Goal: Task Accomplishment & Management: Use online tool/utility

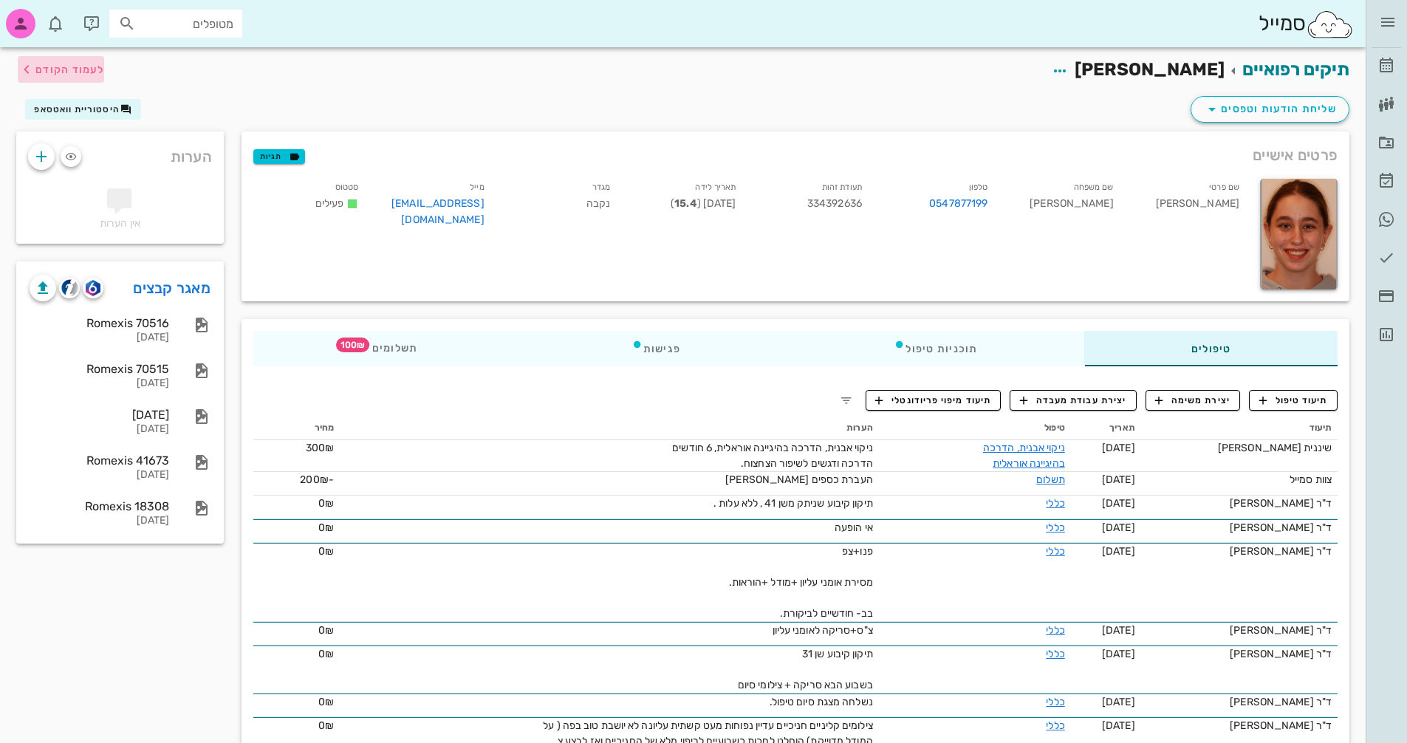
click at [66, 66] on span "לעמוד הקודם" at bounding box center [69, 70] width 69 height 13
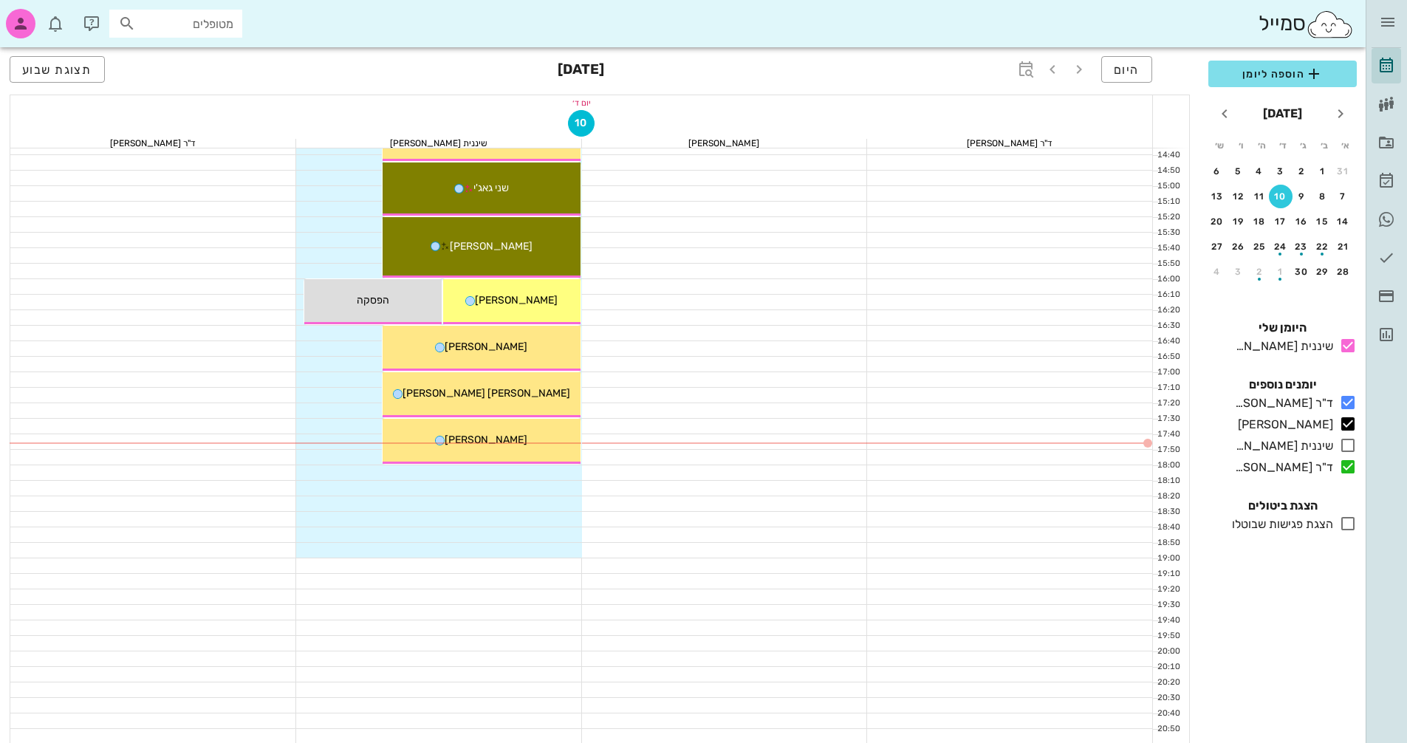
scroll to position [709, 0]
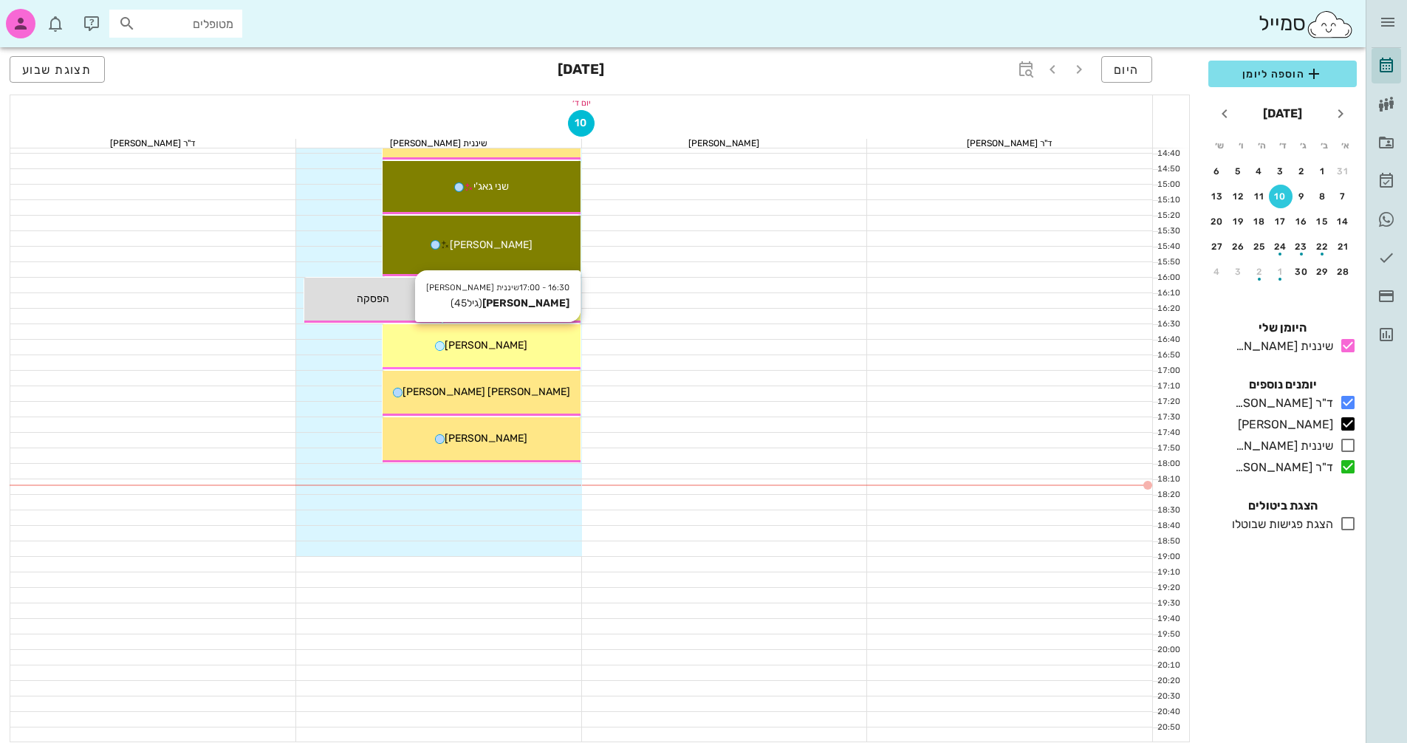
click at [510, 340] on div "[PERSON_NAME]" at bounding box center [482, 346] width 198 height 16
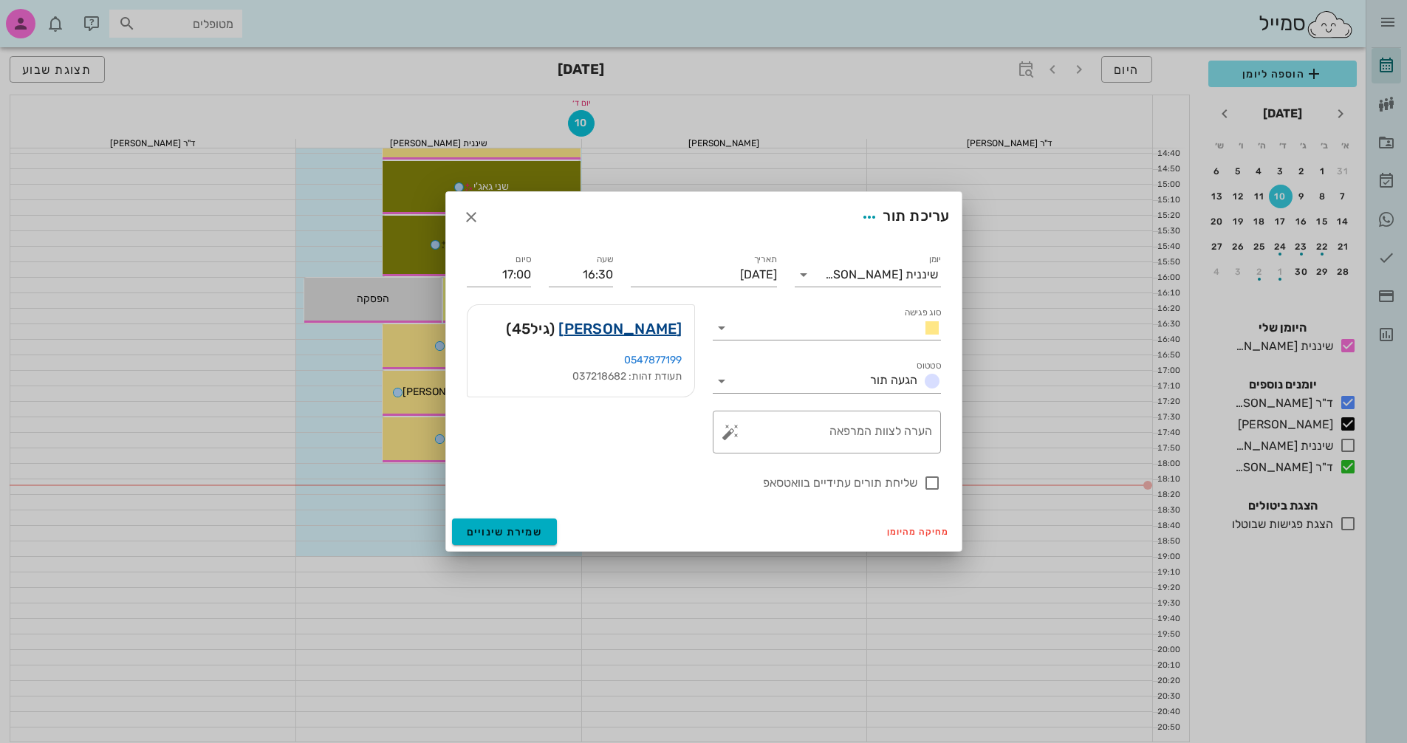
click at [668, 326] on link "[PERSON_NAME]" at bounding box center [619, 329] width 123 height 24
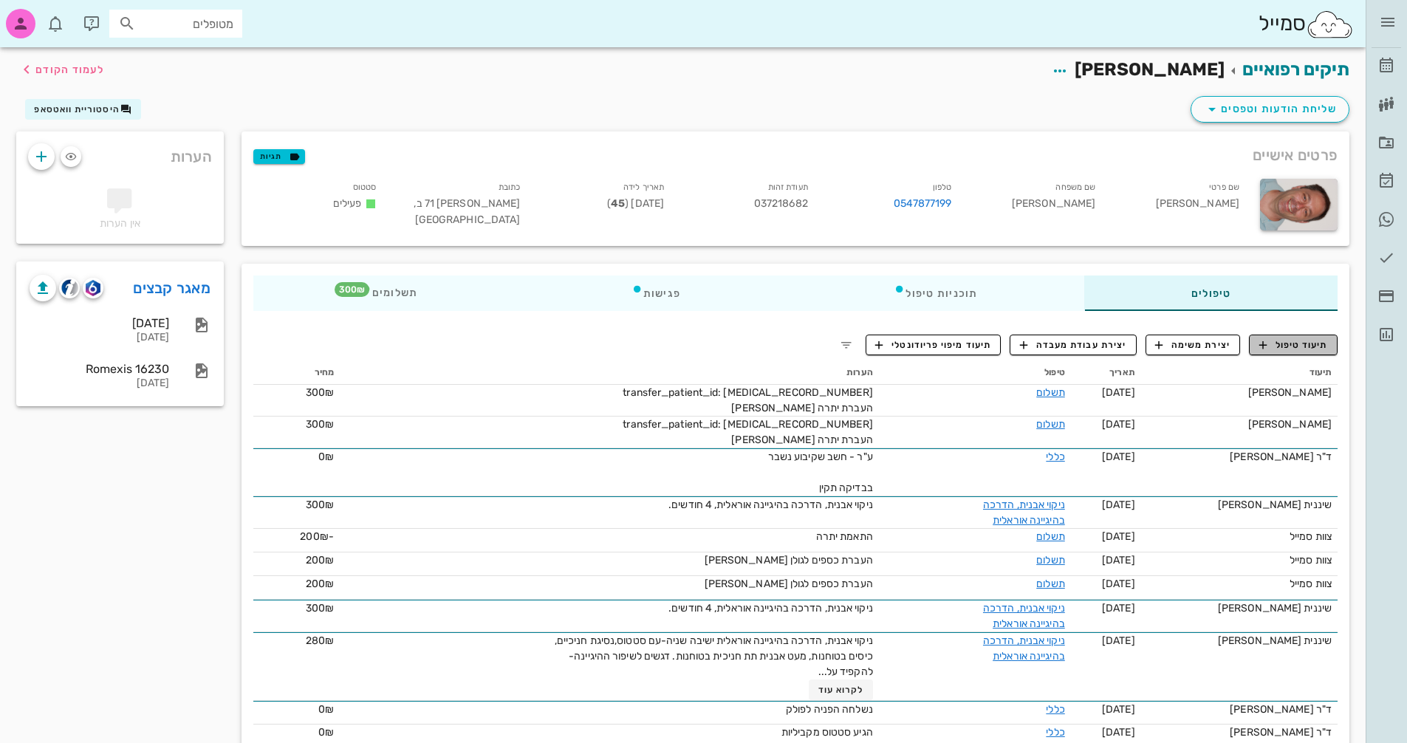
click at [1304, 338] on span "תיעוד טיפול" at bounding box center [1293, 344] width 69 height 13
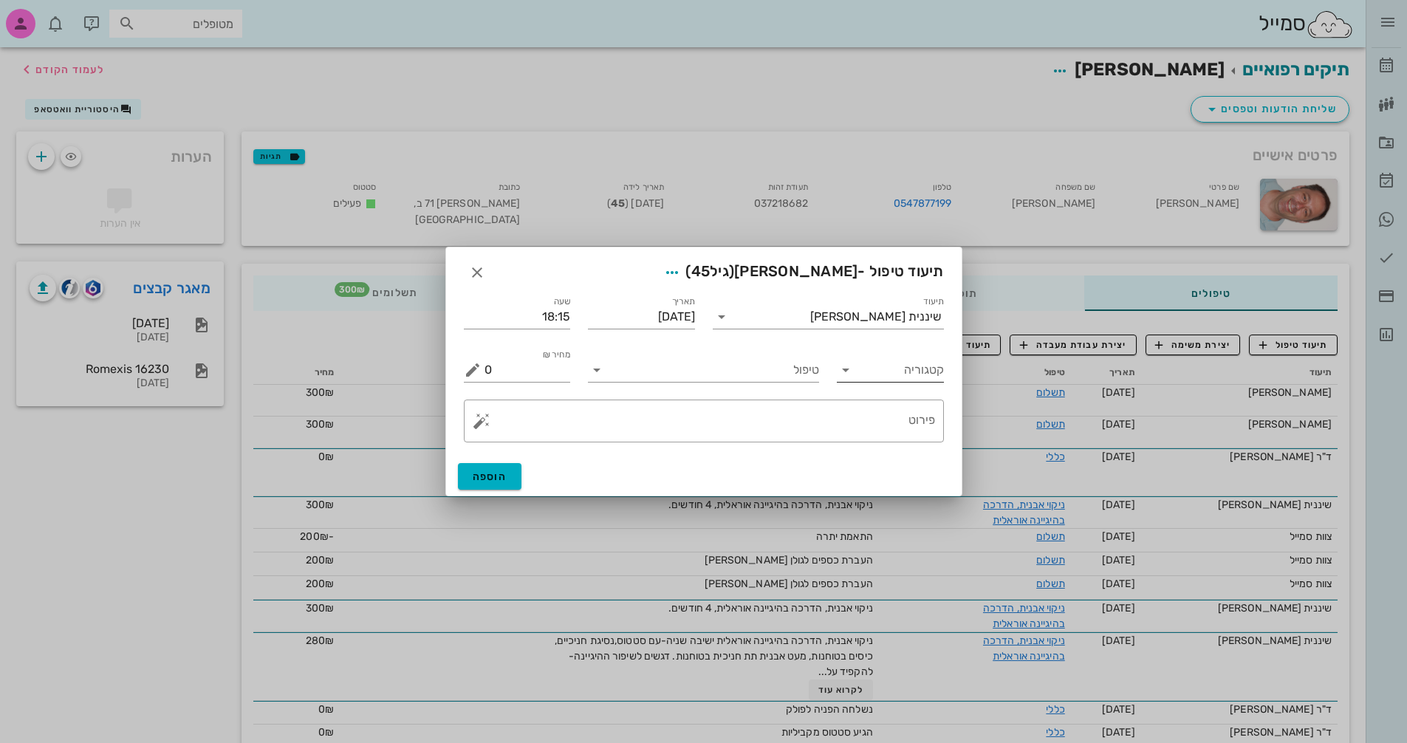
click at [858, 369] on div "קטגוריה" at bounding box center [890, 370] width 107 height 24
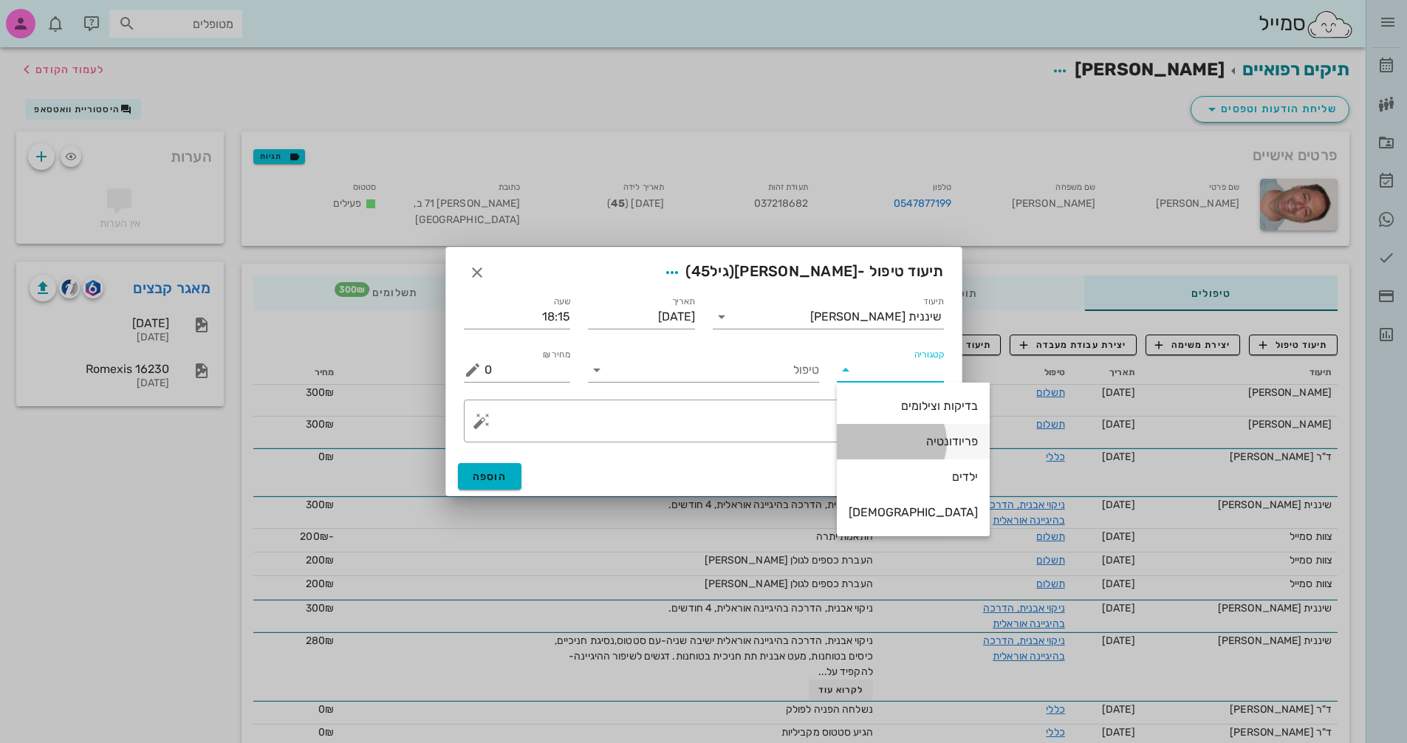
click at [908, 431] on div "פריודונטיה" at bounding box center [913, 441] width 129 height 32
type input "פריודונטיה"
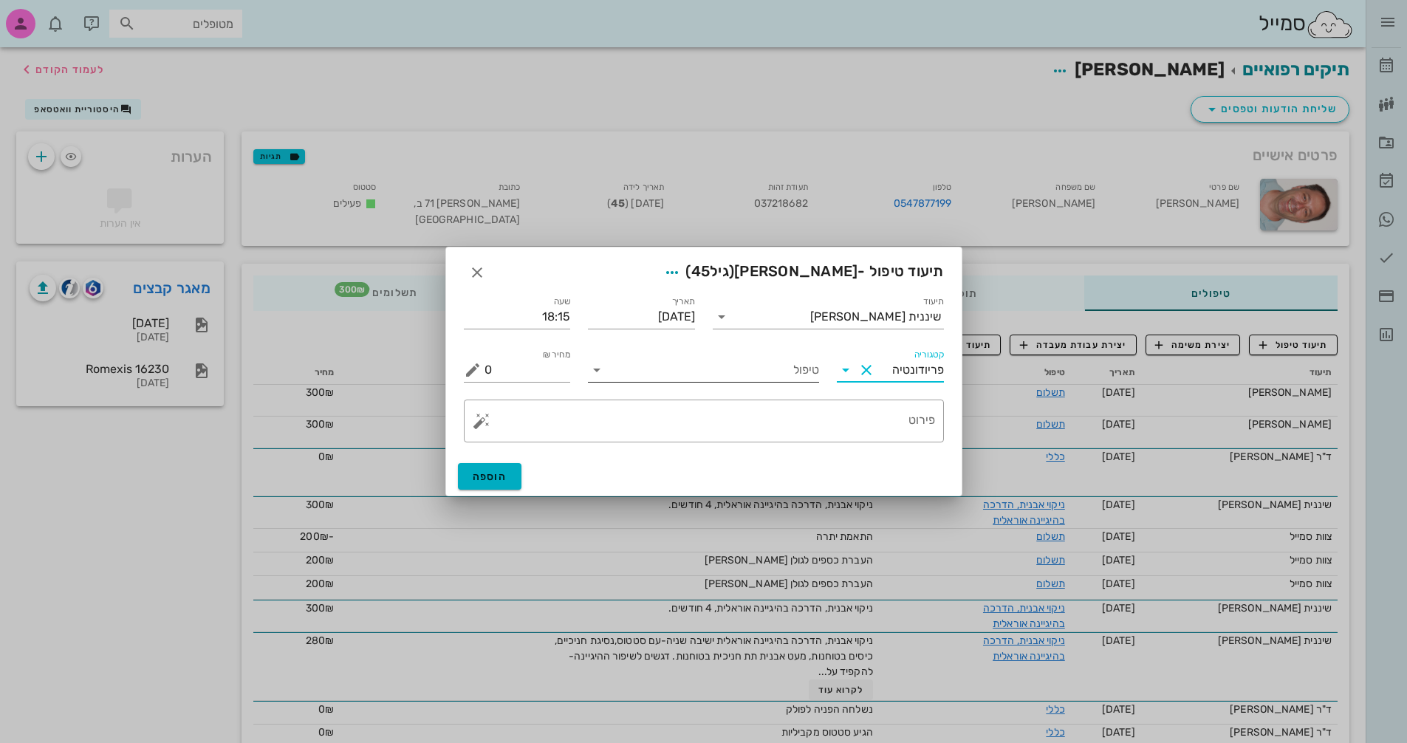
click at [702, 380] on input "טיפול" at bounding box center [714, 370] width 210 height 24
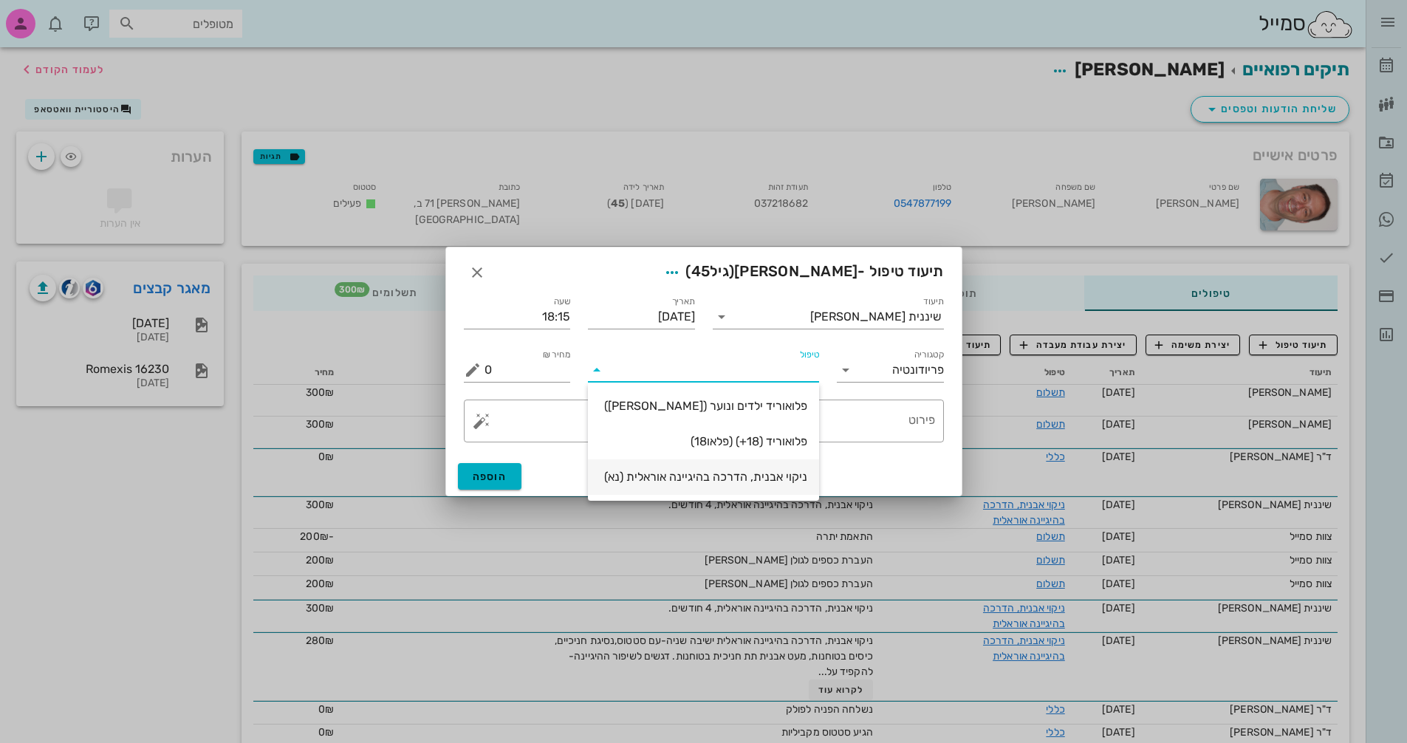
click at [724, 477] on div "ניקוי אבנית, הדרכה בהיגיינה אוראלית (נא)" at bounding box center [704, 477] width 208 height 14
type input "300"
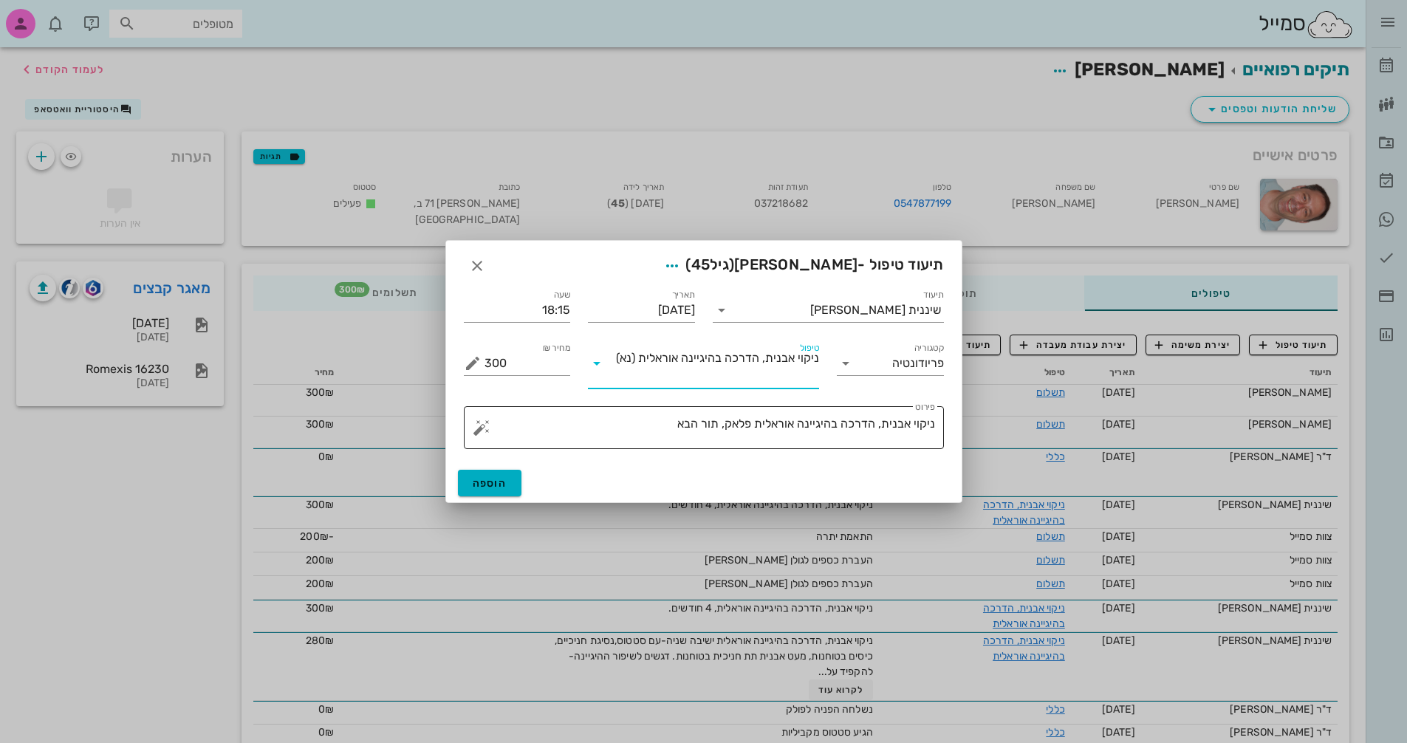
click at [597, 432] on textarea "ניקוי אבנית, הדרכה בהיגיינה אוראלית פלאק, תור הבא" at bounding box center [710, 431] width 451 height 35
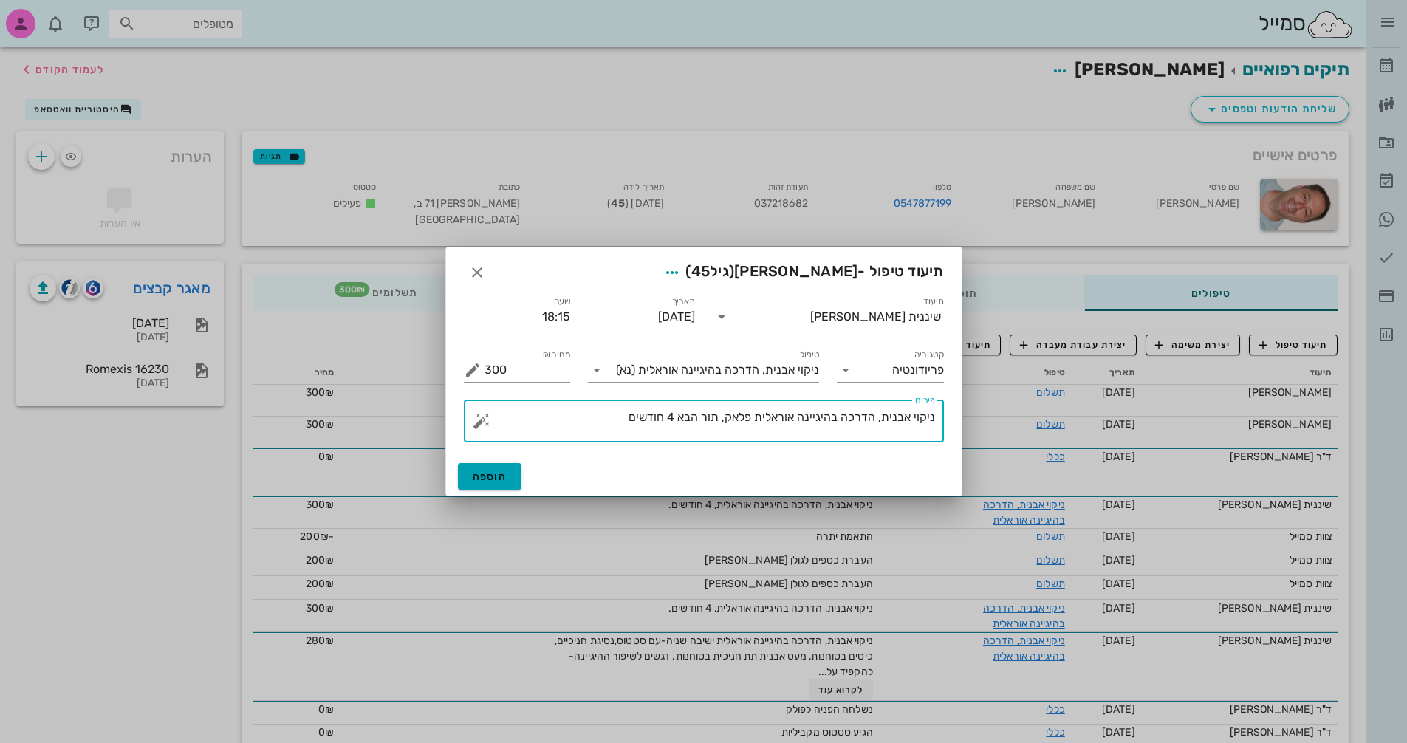
type textarea "ניקוי אבנית, הדרכה בהיגיינה אוראלית פלאק, תור הבא 4 חודשים"
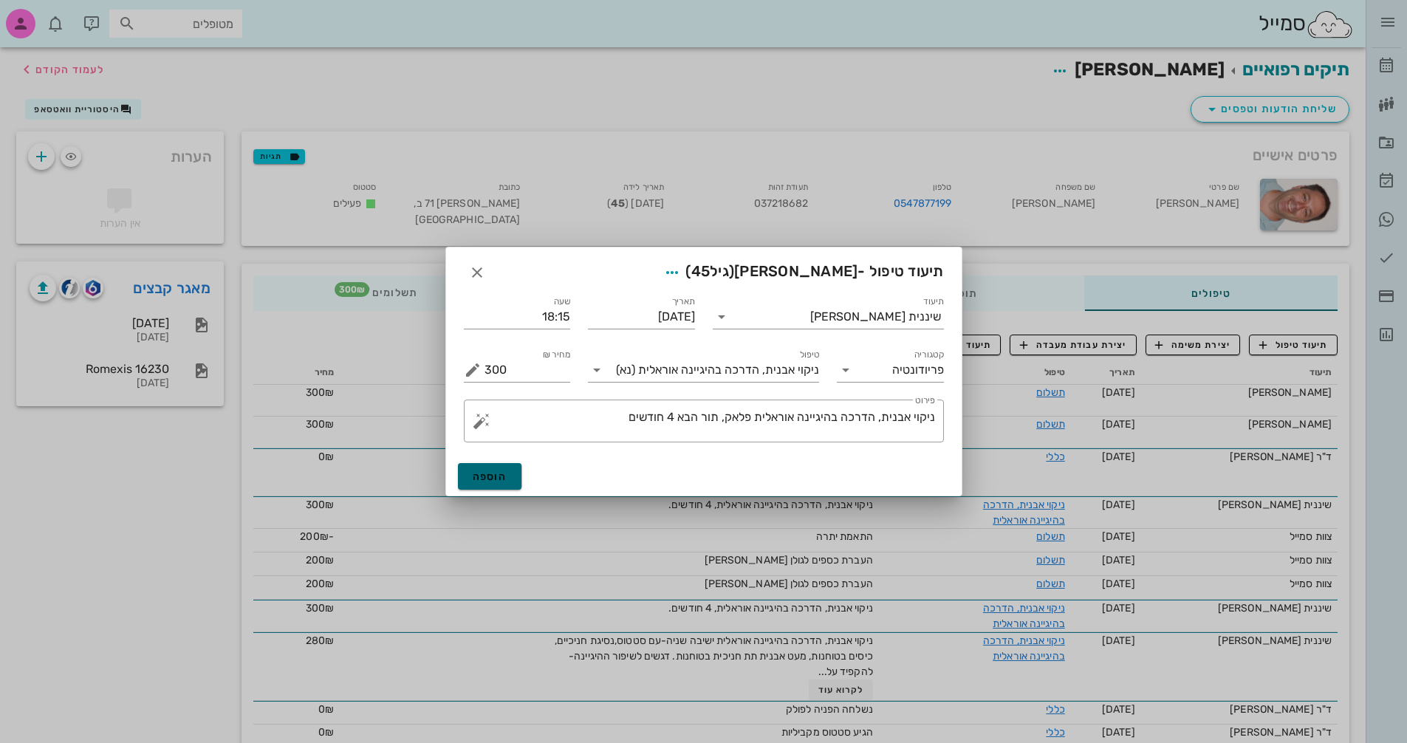
click at [510, 477] on button "הוספה" at bounding box center [490, 476] width 64 height 27
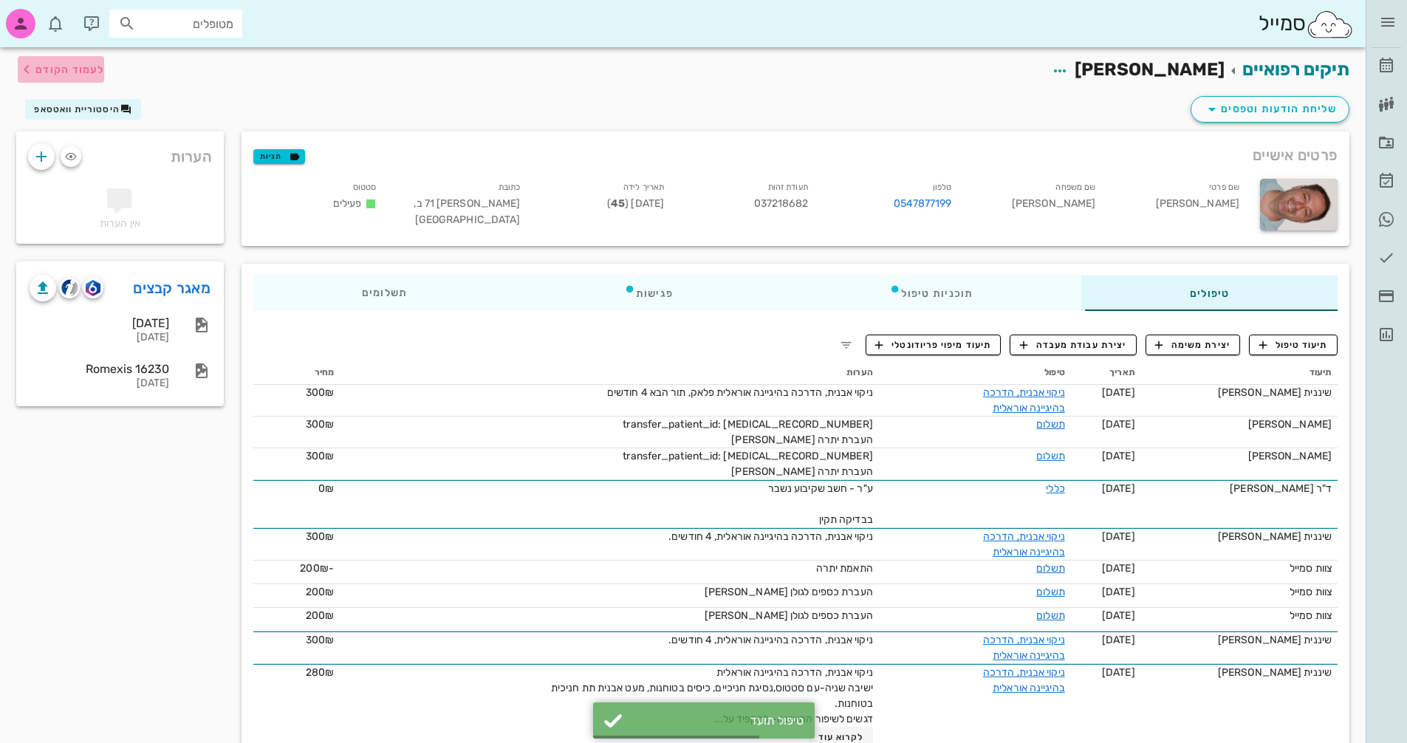
click at [63, 64] on span "לעמוד הקודם" at bounding box center [69, 70] width 69 height 13
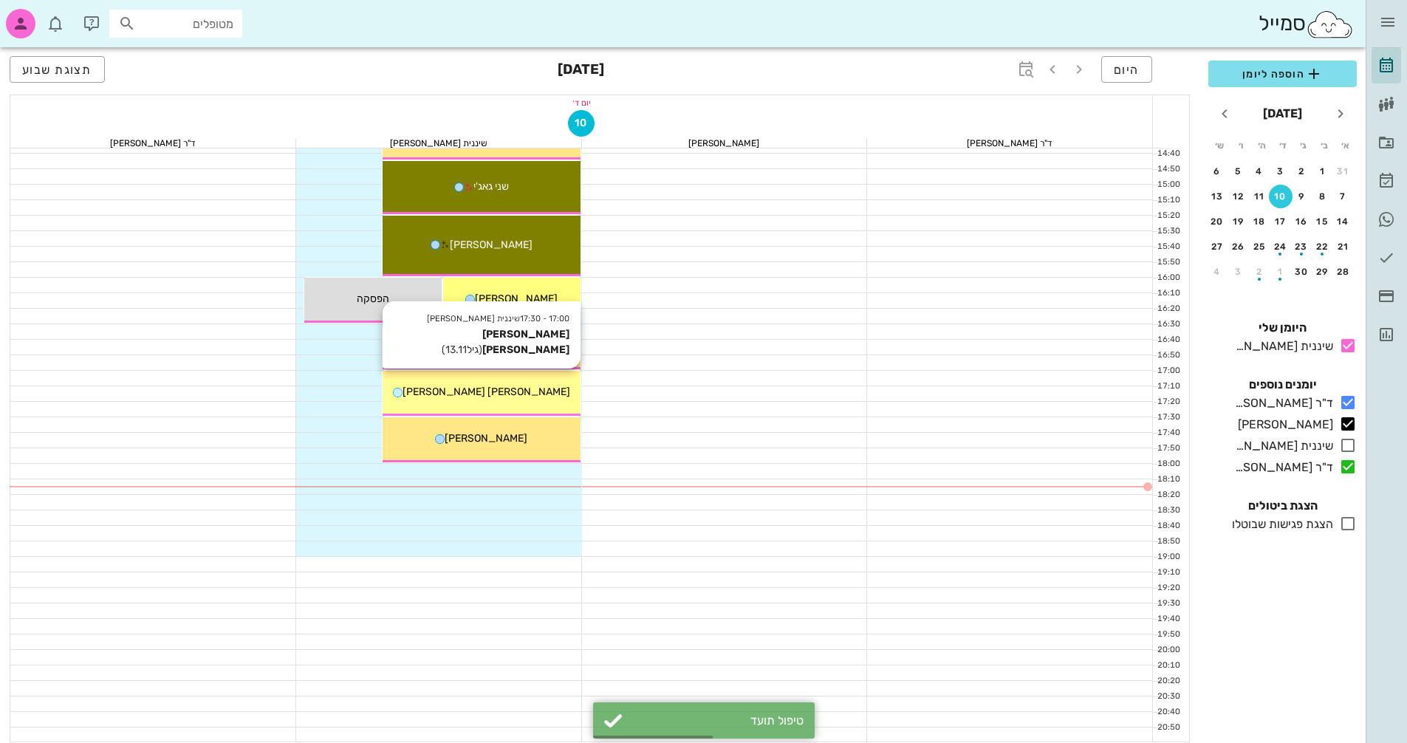
click at [524, 385] on div "[PERSON_NAME] [PERSON_NAME]" at bounding box center [482, 392] width 198 height 16
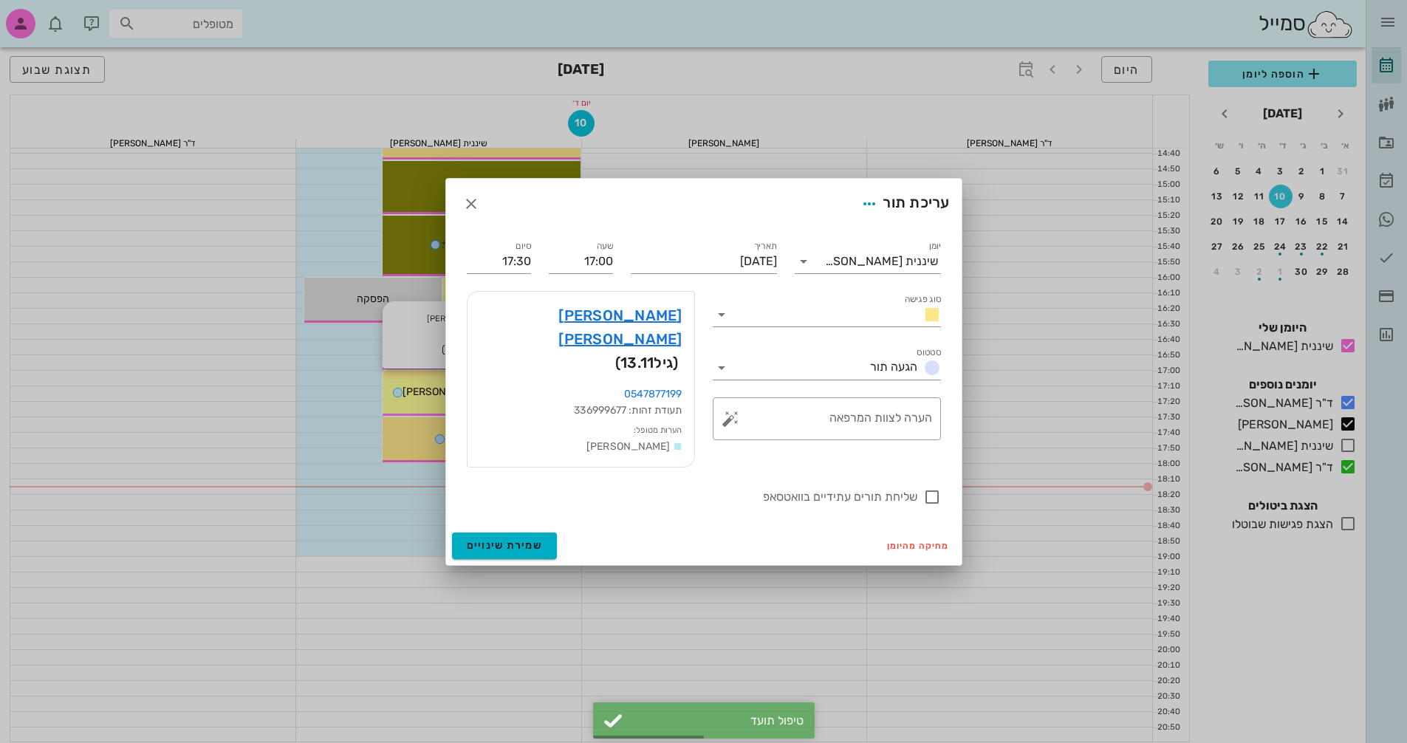
click at [524, 385] on div at bounding box center [703, 371] width 1407 height 743
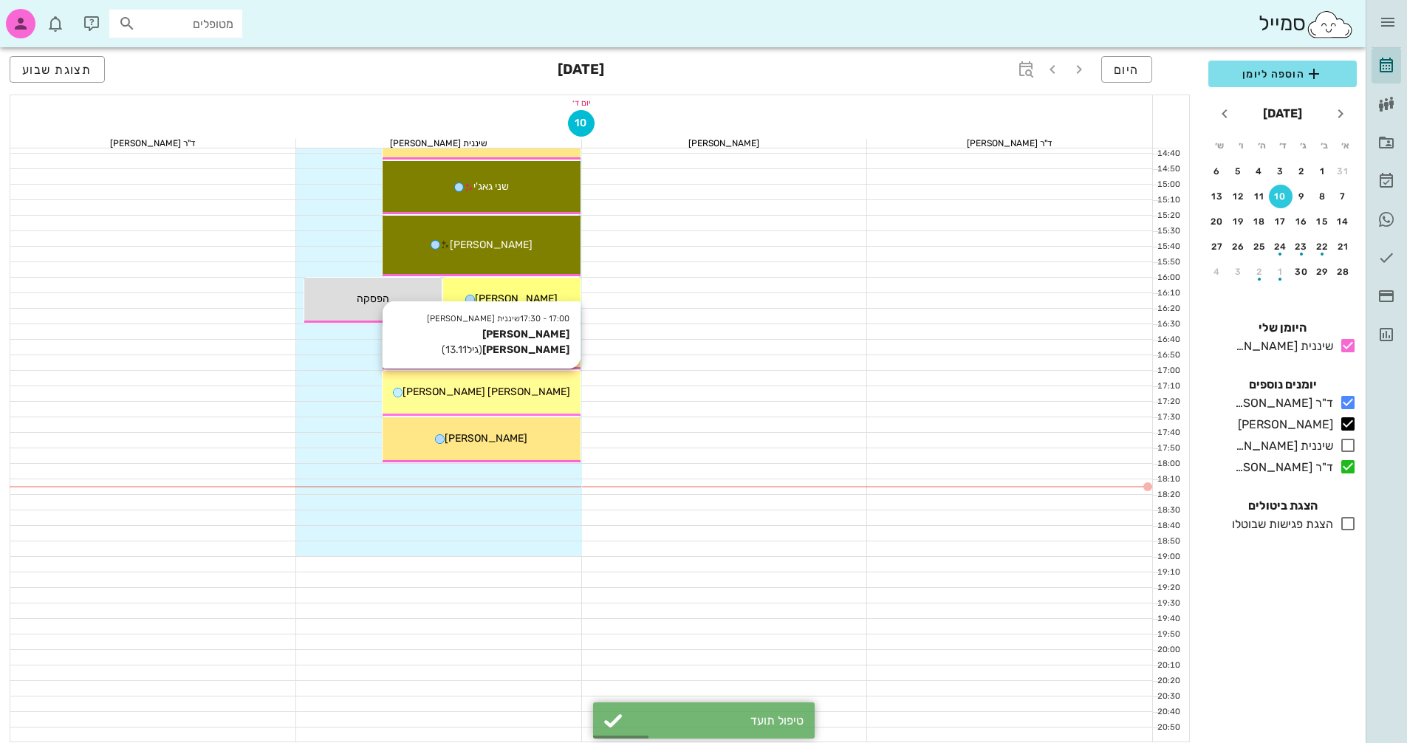
click at [531, 389] on div "[PERSON_NAME] [PERSON_NAME]" at bounding box center [482, 392] width 198 height 16
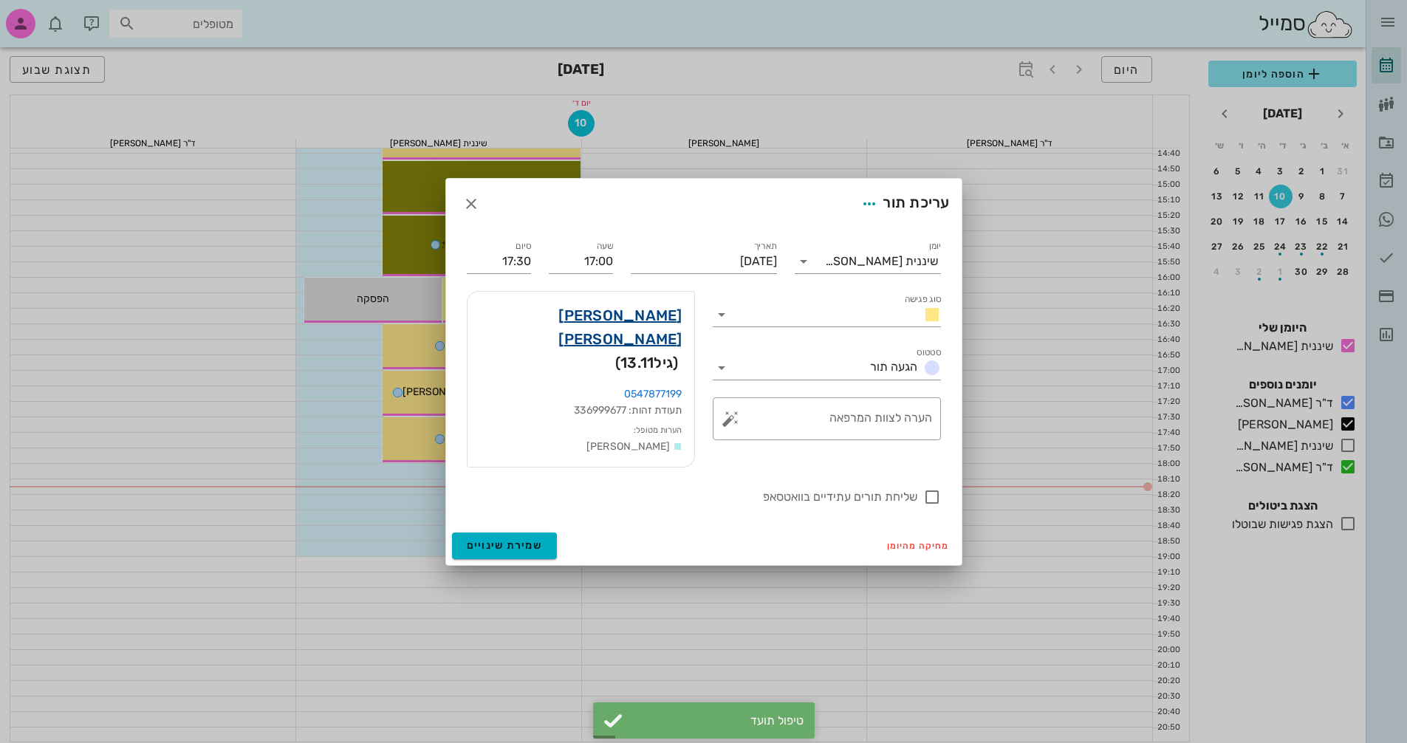
click at [660, 321] on link "[PERSON_NAME] [PERSON_NAME]" at bounding box center [580, 327] width 203 height 47
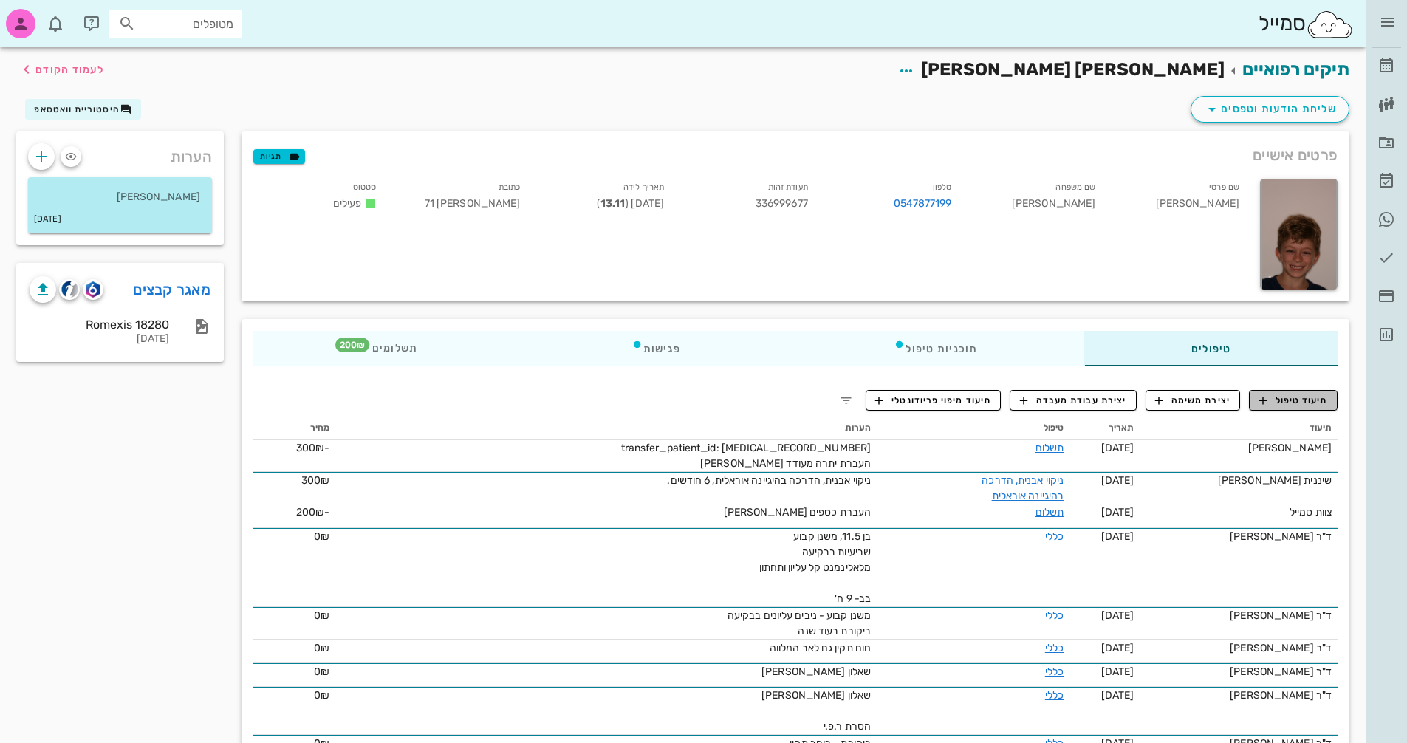
click at [1321, 399] on span "תיעוד טיפול" at bounding box center [1293, 400] width 69 height 13
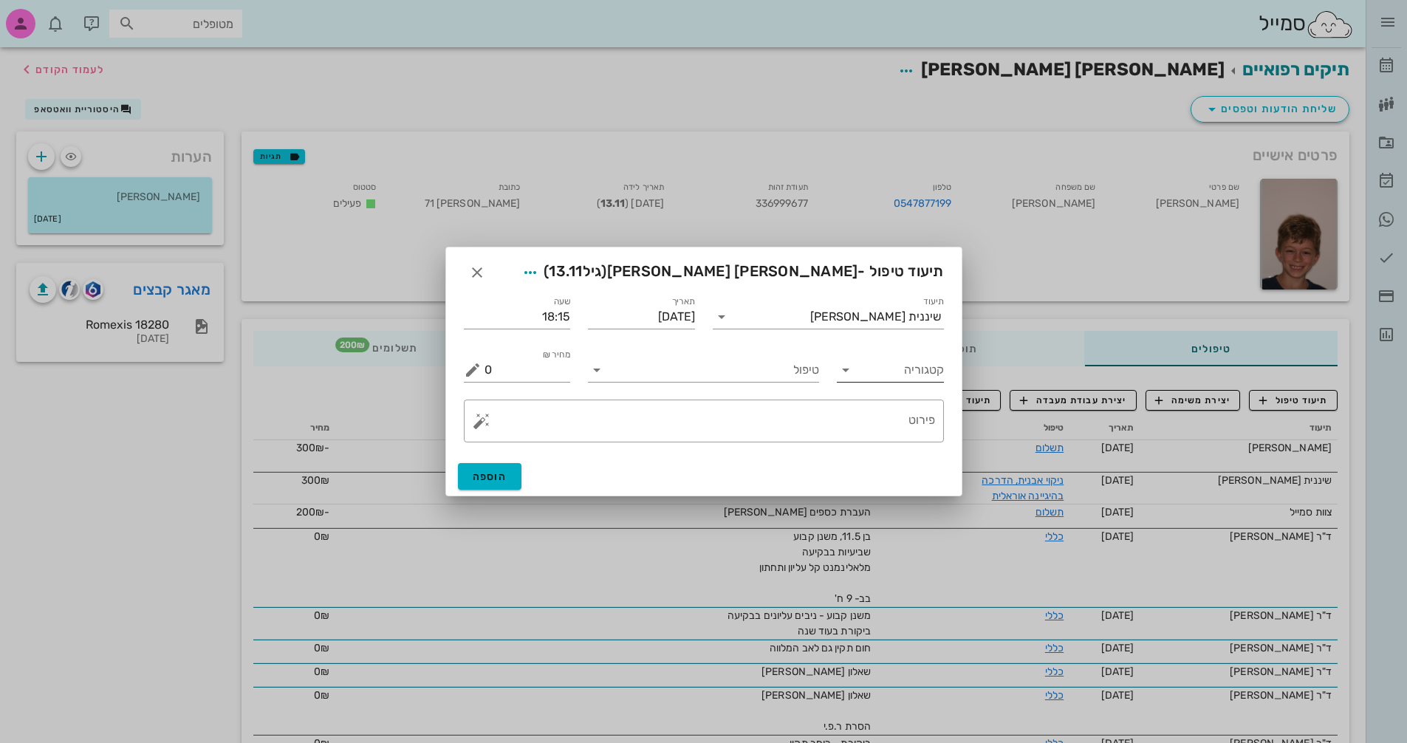
click at [909, 369] on input "קטגוריה" at bounding box center [901, 370] width 83 height 24
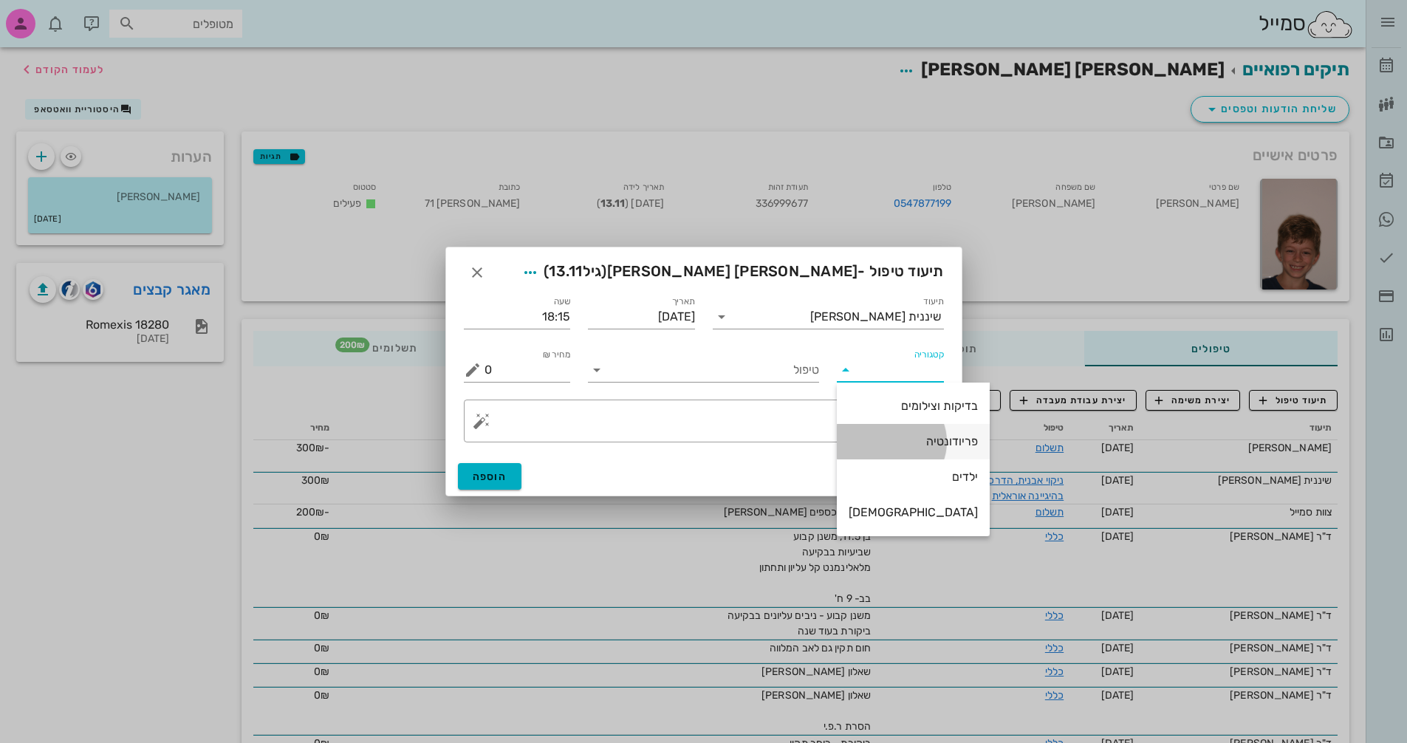
click at [904, 437] on div "פריודונטיה" at bounding box center [913, 441] width 129 height 14
type input "פריודונטיה"
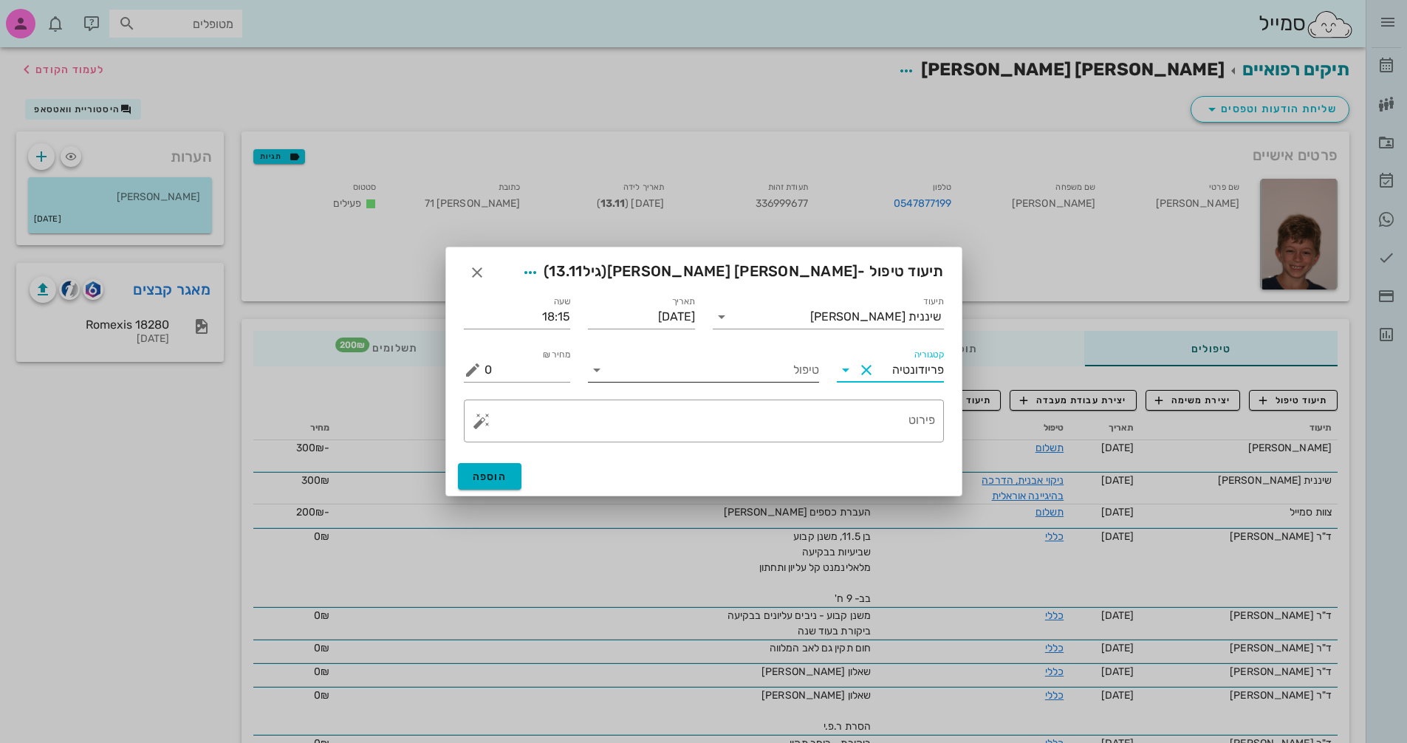
click at [784, 368] on input "טיפול" at bounding box center [714, 370] width 210 height 24
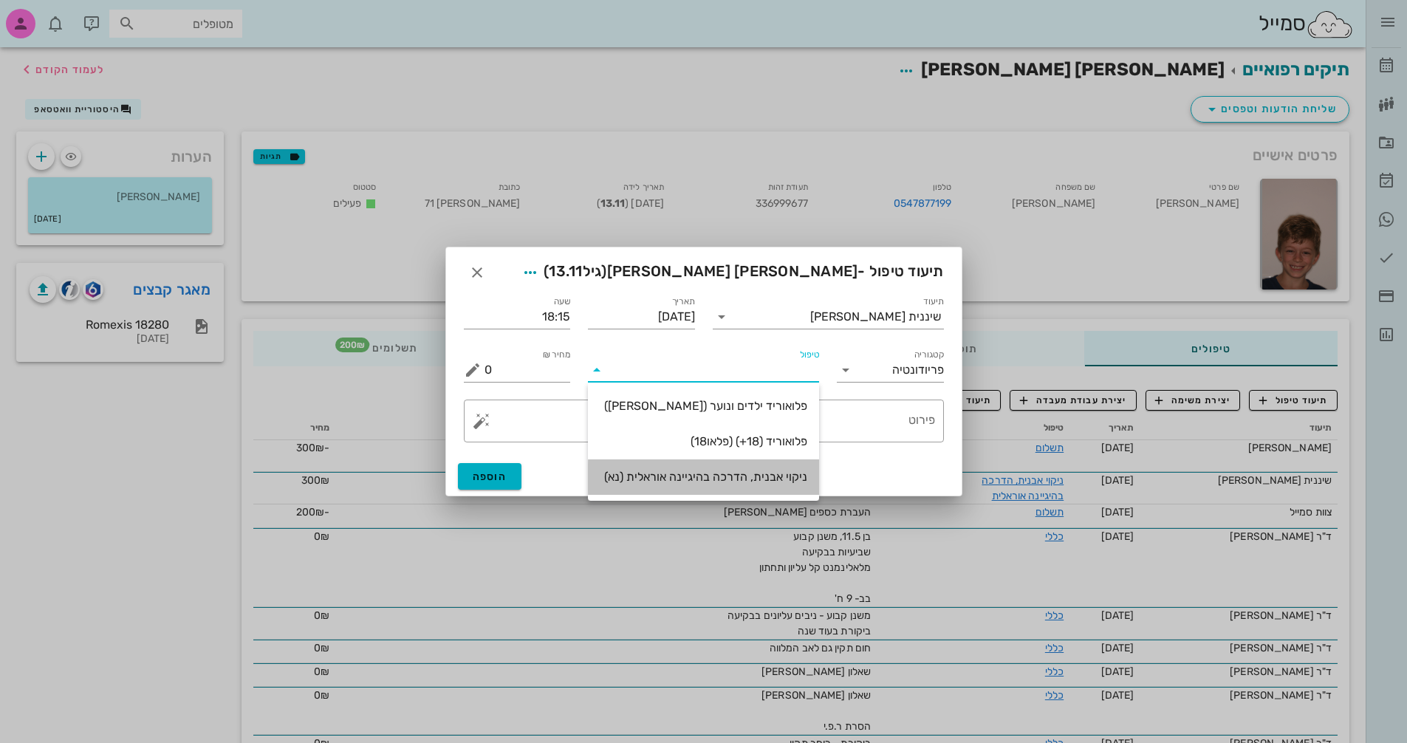
click at [777, 470] on div "ניקוי אבנית, הדרכה בהיגיינה אוראלית (נא)" at bounding box center [704, 477] width 208 height 14
type input "300"
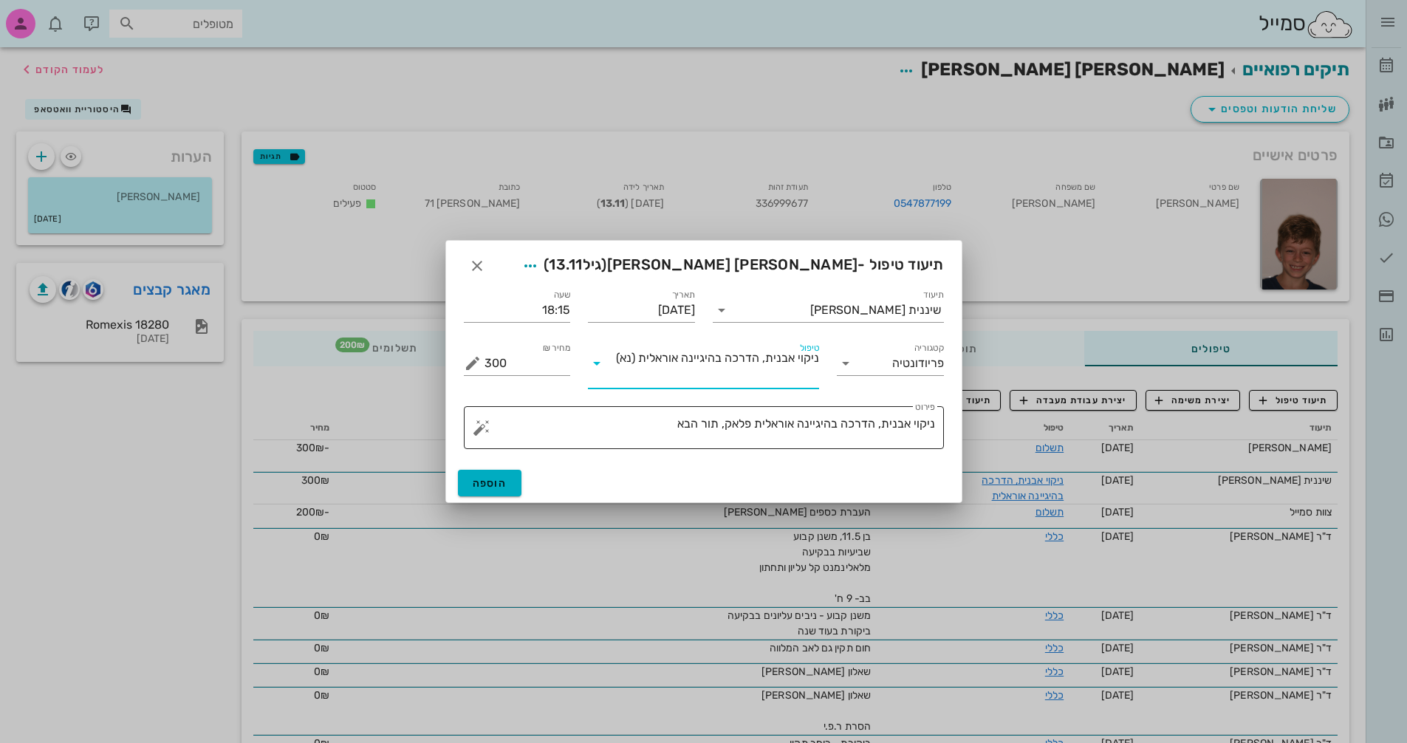
click at [658, 423] on textarea "ניקוי אבנית, הדרכה בהיגיינה אוראלית פלאק, תור הבא" at bounding box center [710, 431] width 451 height 35
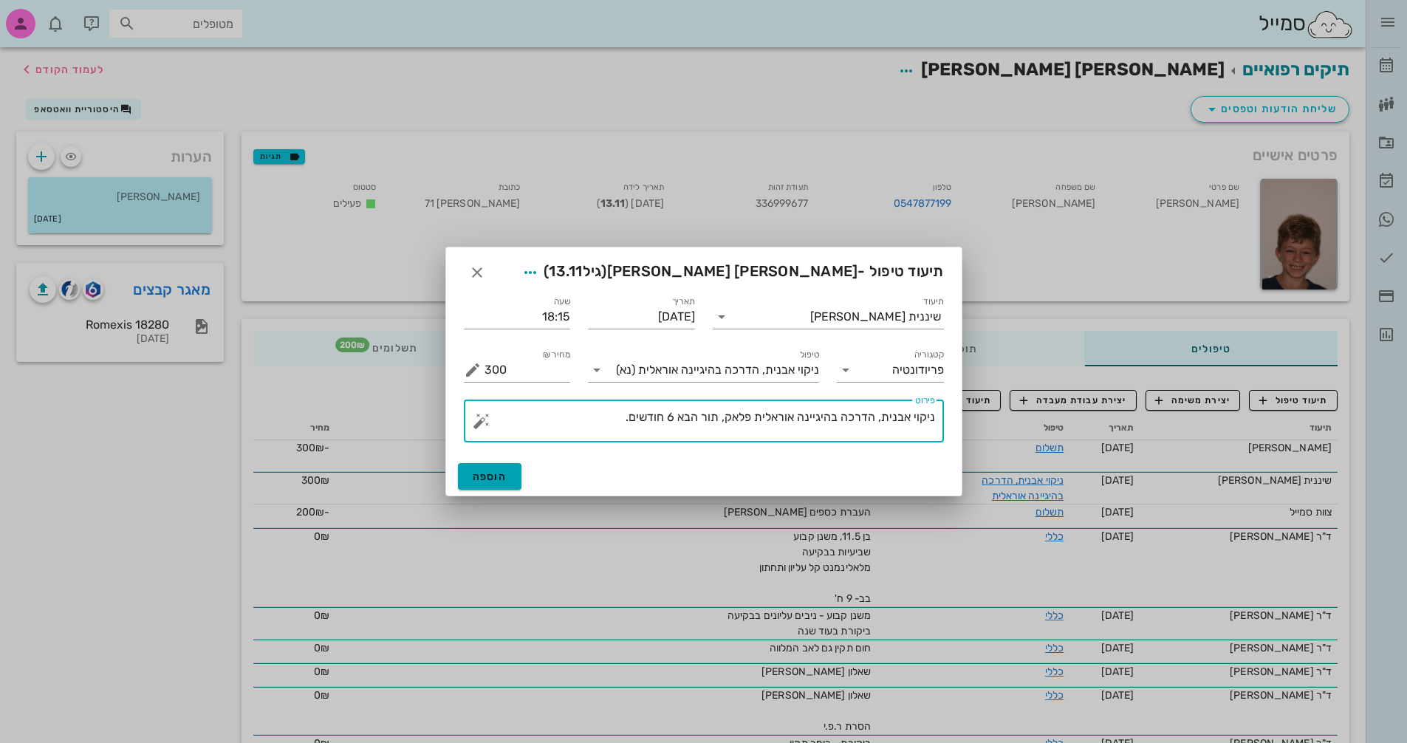
type textarea "ניקוי אבנית, הדרכה בהיגיינה אוראלית פלאק, תור הבא 6 חודשים."
click at [513, 475] on button "הוספה" at bounding box center [490, 476] width 64 height 27
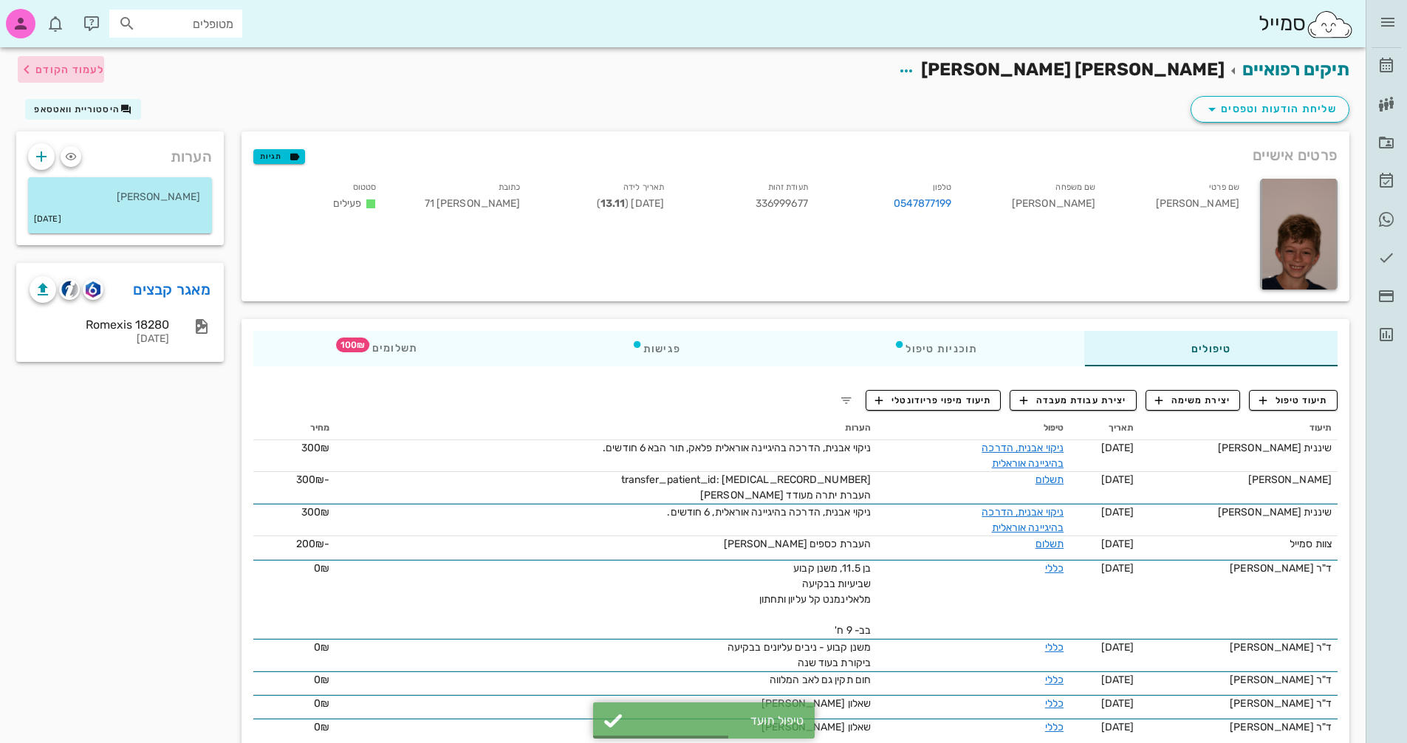
click at [46, 71] on span "לעמוד הקודם" at bounding box center [69, 70] width 69 height 13
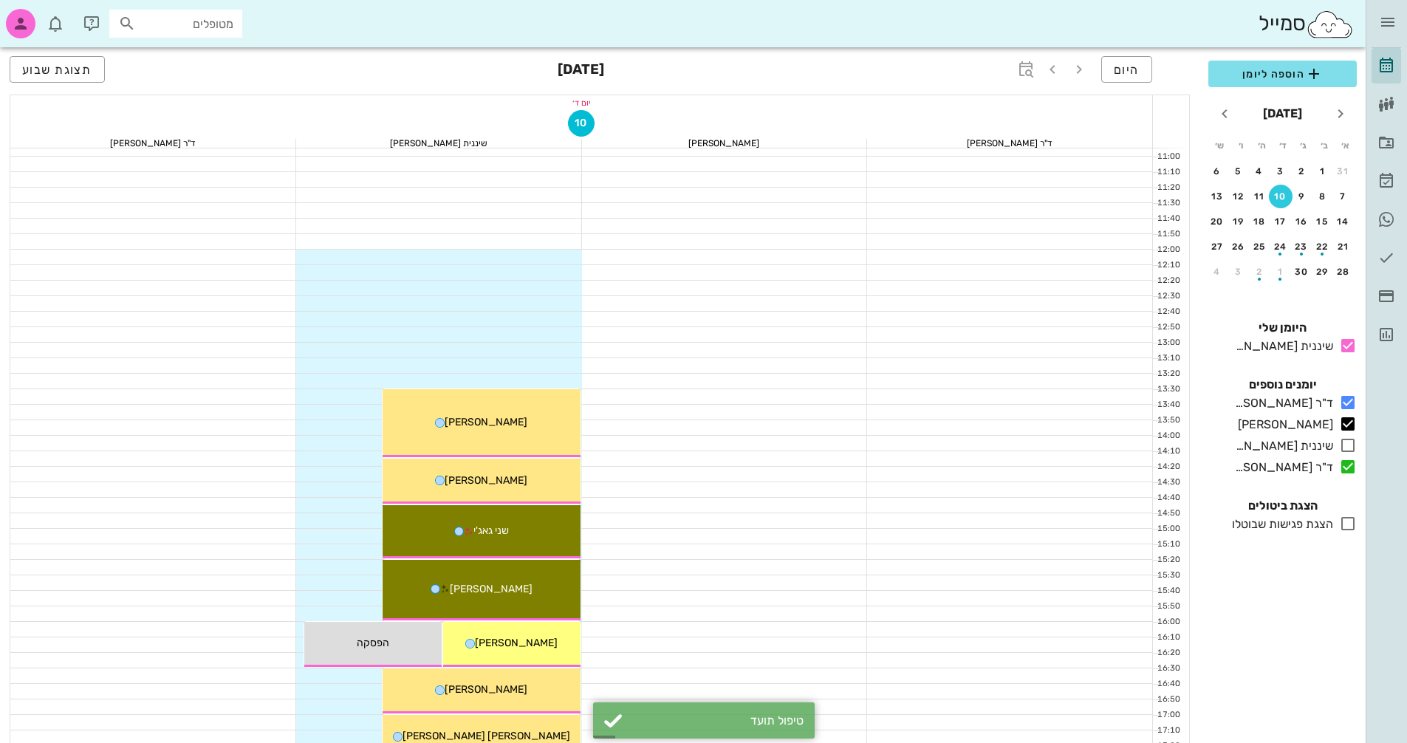
scroll to position [340, 0]
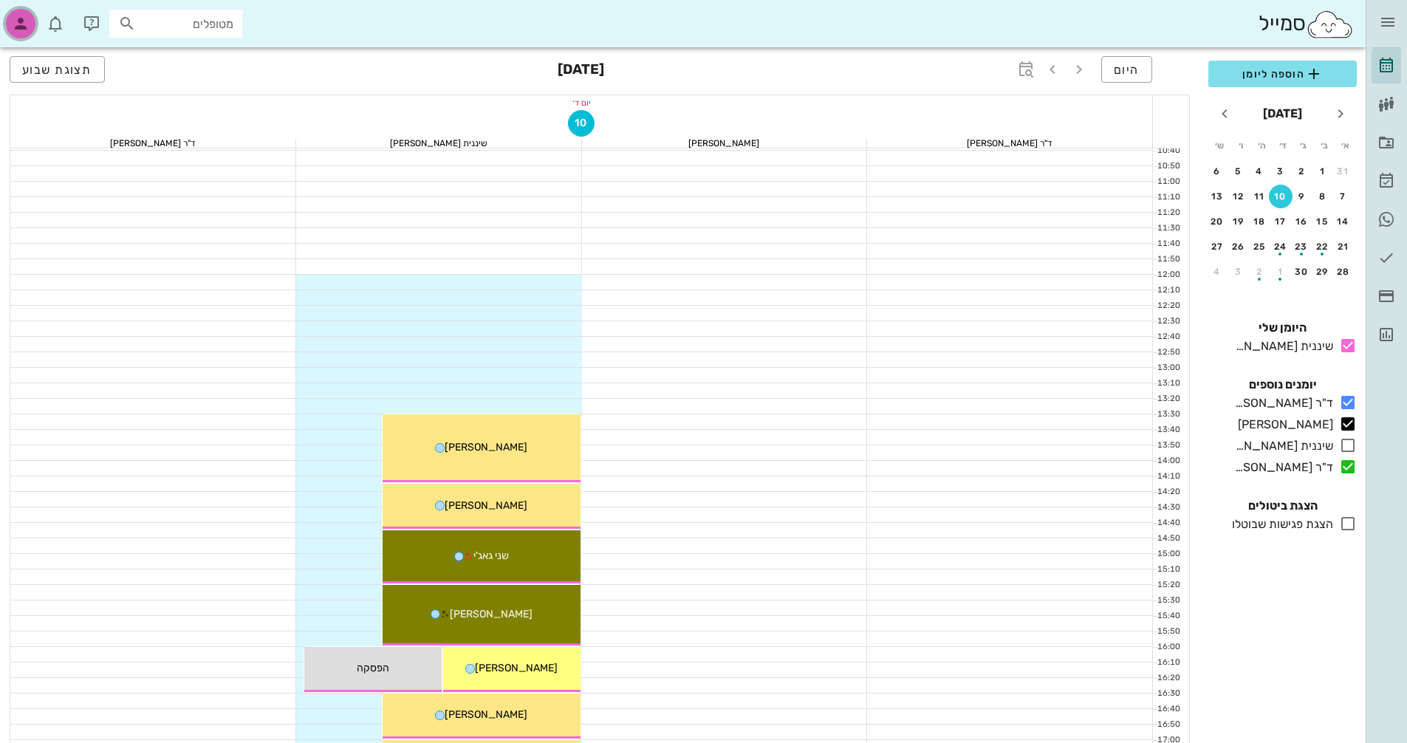
click at [22, 22] on icon "button" at bounding box center [21, 24] width 18 height 18
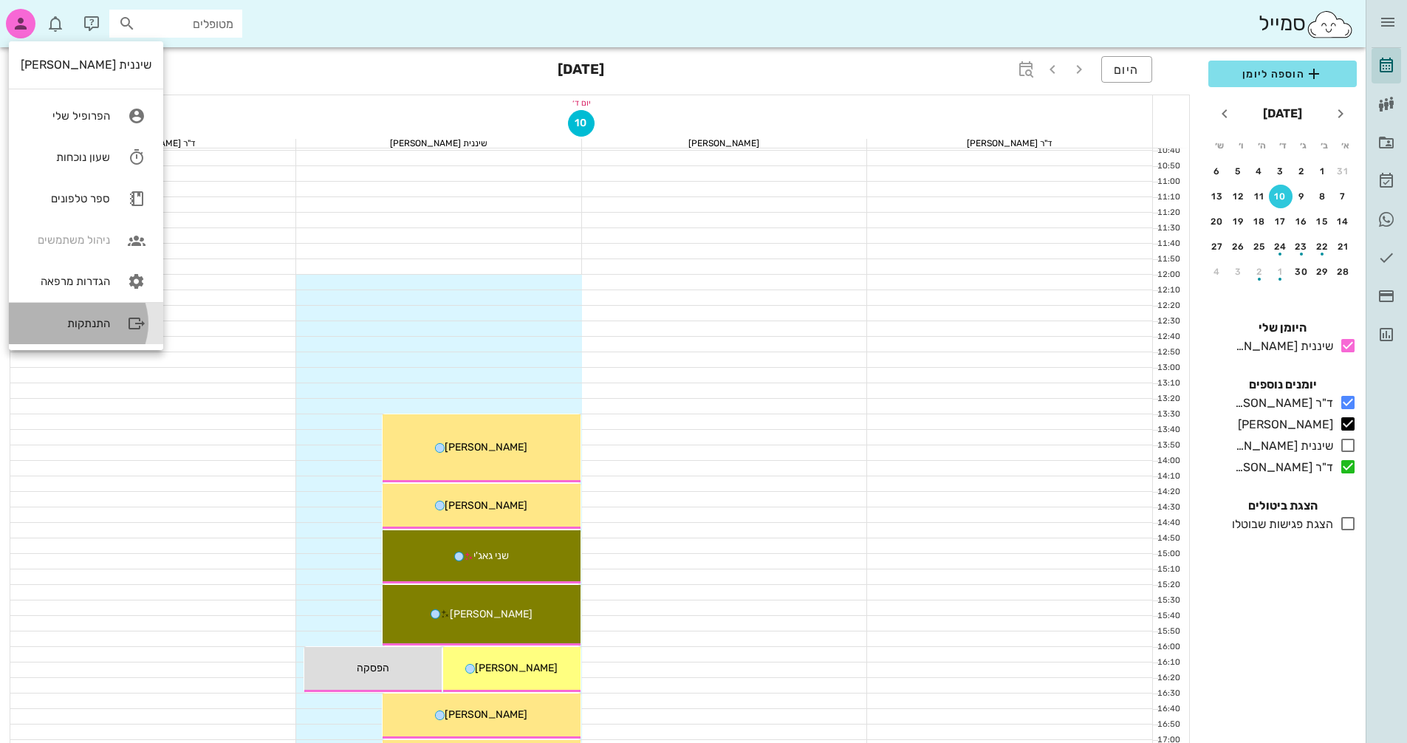
click at [78, 321] on div "התנתקות" at bounding box center [65, 323] width 89 height 13
